Goal: Check status: Check status

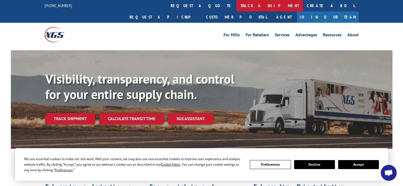
click at [236, 5] on link "track a shipment" at bounding box center [269, 5] width 67 height 11
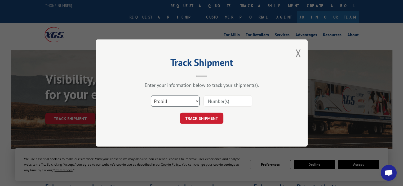
click at [198, 101] on select "Select category... Probill BOL PO" at bounding box center [175, 101] width 49 height 11
select select "bol"
click at [151, 96] on select "Select category... Probill BOL PO" at bounding box center [175, 101] width 49 height 11
click at [215, 102] on input at bounding box center [228, 101] width 49 height 11
type input "50868058"
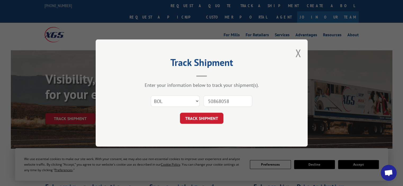
click at [208, 120] on button "TRACK SHIPMENT" at bounding box center [201, 118] width 43 height 11
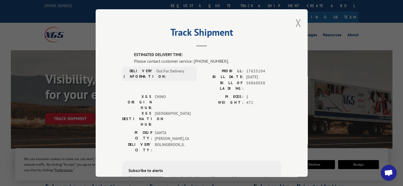
click at [298, 23] on button "Close modal" at bounding box center [298, 23] width 6 height 14
